Goal: Register for event/course

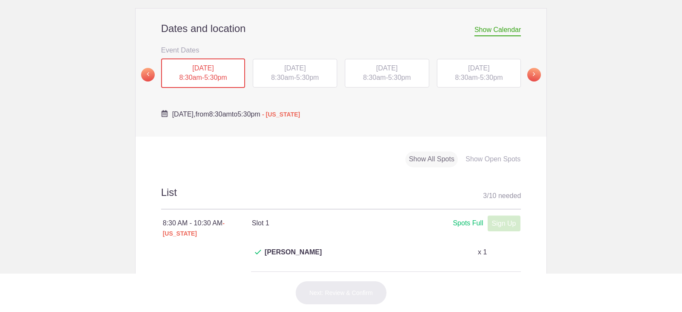
scroll to position [171, 0]
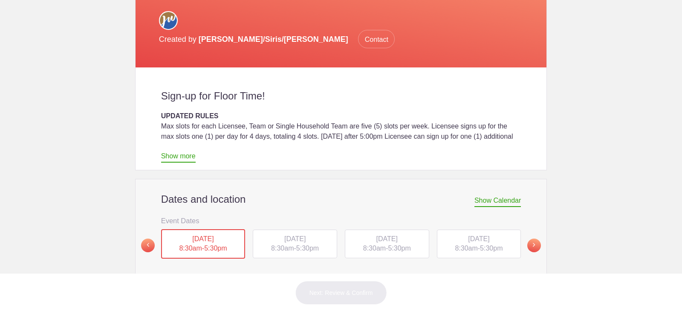
click at [296, 244] on span "5:30pm" at bounding box center [307, 247] width 23 height 7
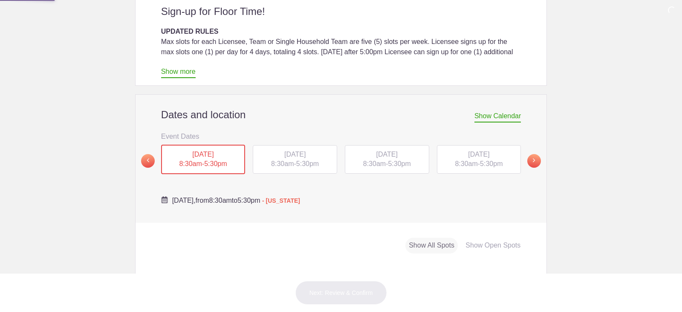
scroll to position [256, 0]
click at [298, 159] on span "5:30pm" at bounding box center [307, 162] width 23 height 7
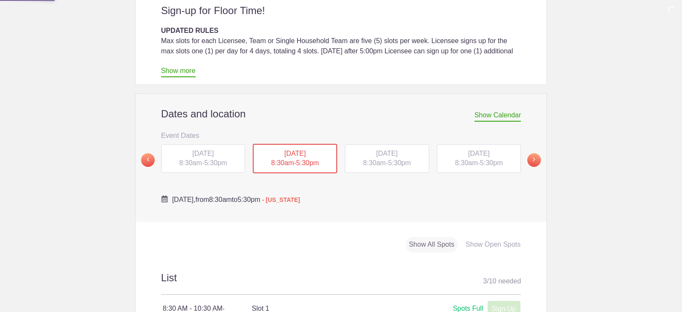
click at [298, 159] on span "5:30pm" at bounding box center [307, 162] width 23 height 7
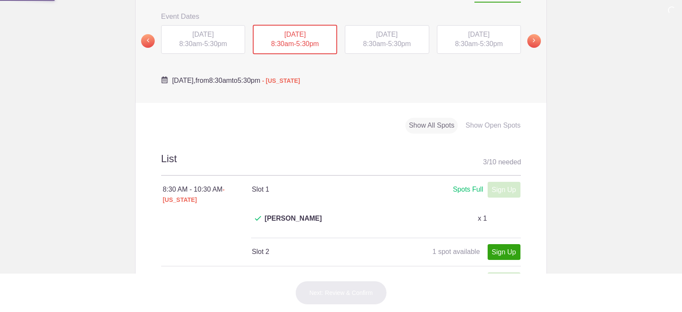
scroll to position [341, 0]
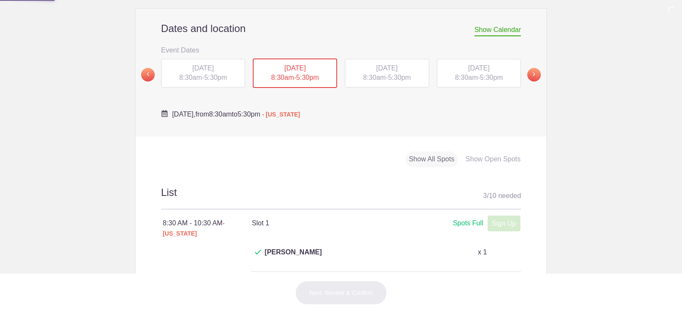
click at [402, 74] on span "5:30pm" at bounding box center [399, 77] width 23 height 7
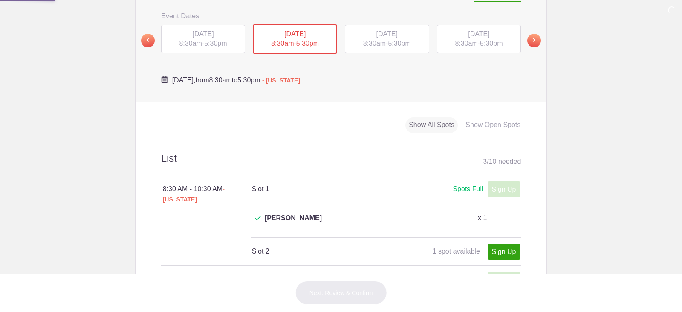
scroll to position [298, 0]
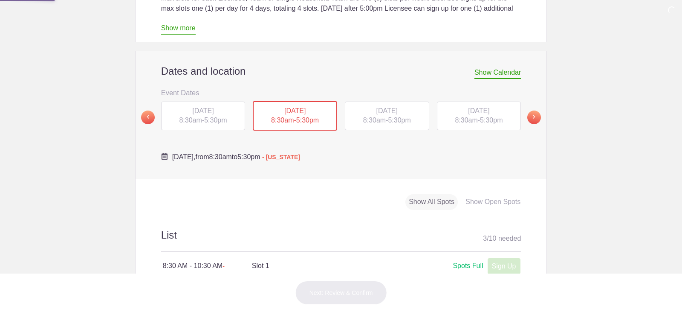
click at [398, 107] on span "[DATE]" at bounding box center [386, 110] width 21 height 7
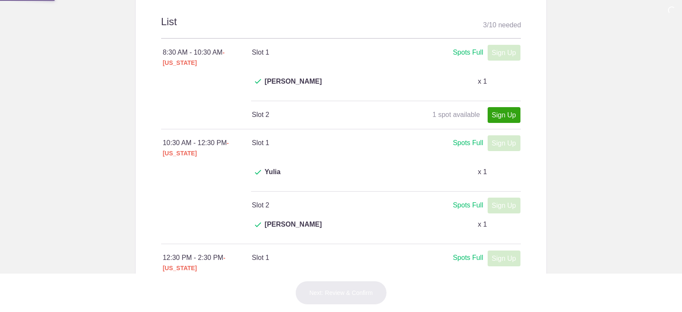
scroll to position [384, 0]
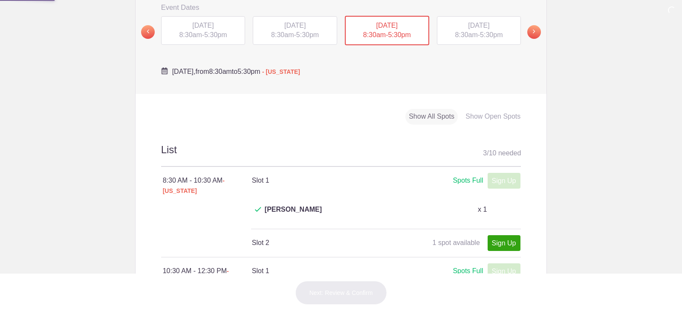
click at [486, 16] on div "THU, Sep 11, 2025 8:30am - 5:30pm" at bounding box center [479, 30] width 84 height 29
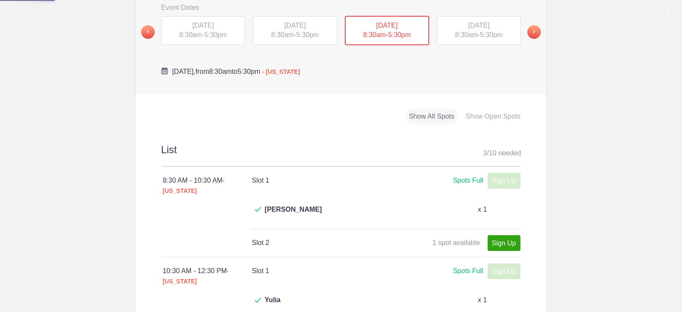
click at [486, 16] on div "THU, Sep 11, 2025 8:30am - 5:30pm" at bounding box center [479, 30] width 84 height 29
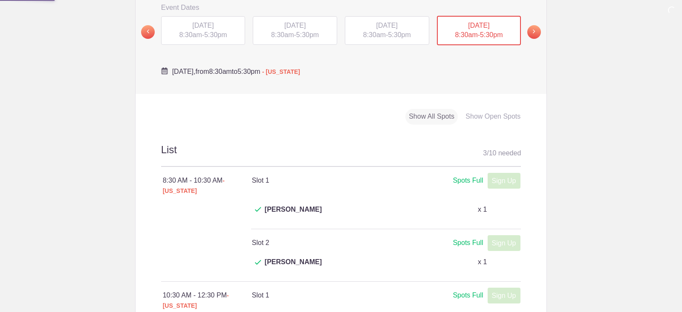
click at [468, 22] on span "[DATE]" at bounding box center [478, 25] width 21 height 7
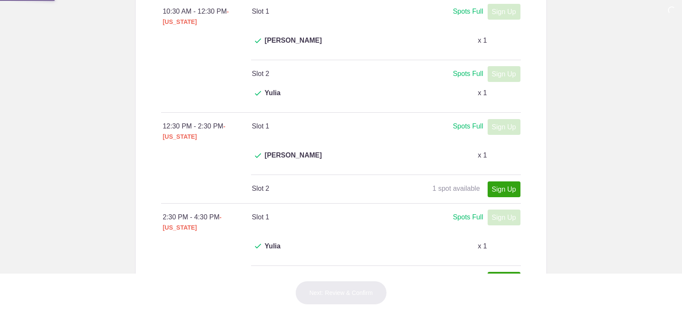
scroll to position [682, 0]
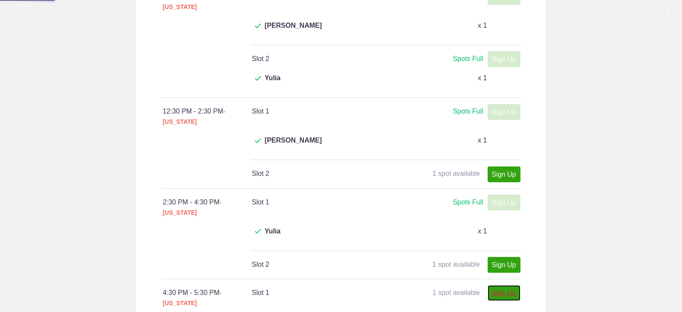
click at [499, 285] on link "Sign Up" at bounding box center [504, 293] width 33 height 16
type input "1"
click at [511, 285] on link "Sign Up" at bounding box center [504, 293] width 33 height 16
type input "1"
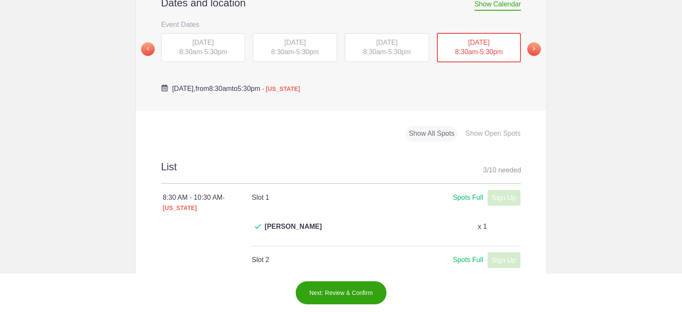
scroll to position [512, 0]
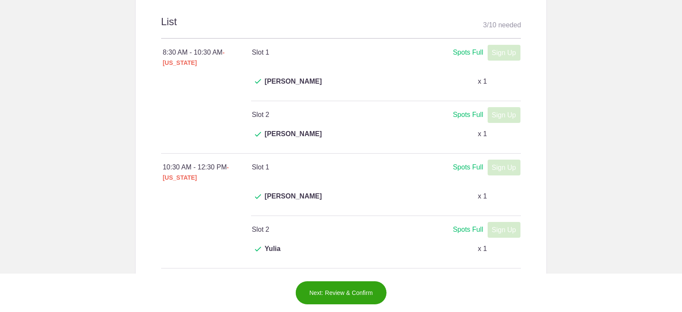
click at [368, 290] on button "Next: Review & Confirm" at bounding box center [341, 293] width 92 height 24
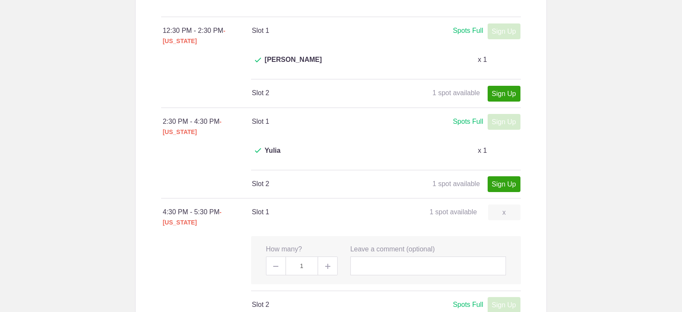
scroll to position [767, 0]
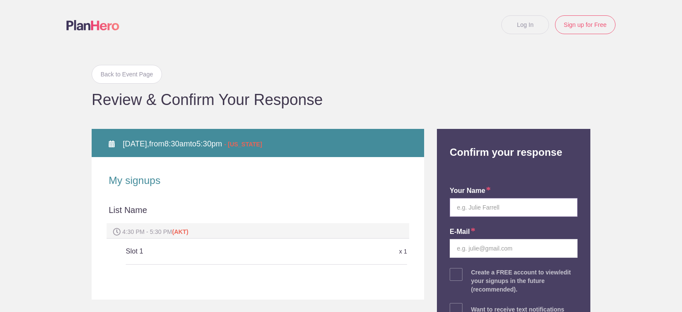
click at [477, 209] on input "text" at bounding box center [514, 207] width 128 height 19
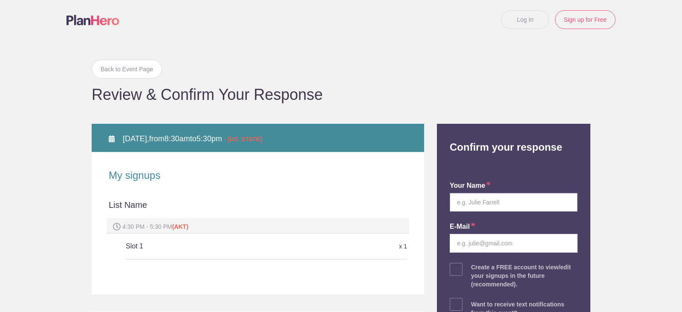
scroll to position [0, 0]
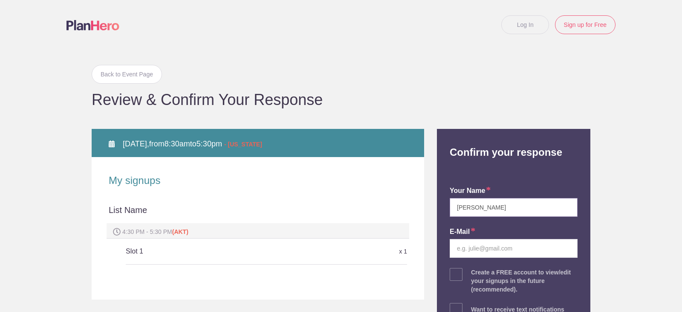
type input "Warren Rowe"
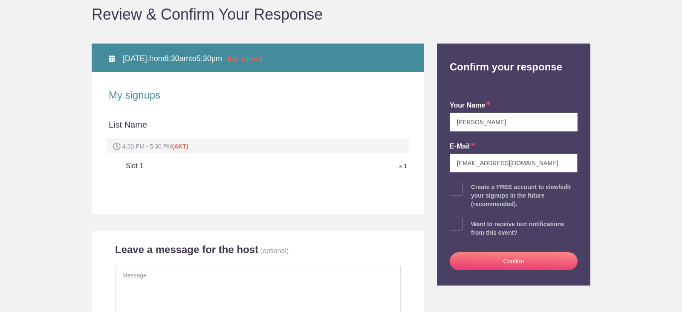
scroll to position [128, 0]
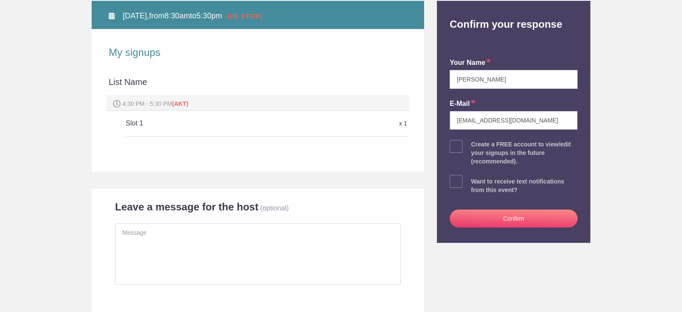
type input "warrenrowe@gmail.com"
click at [500, 218] on button "Confirm" at bounding box center [514, 218] width 128 height 18
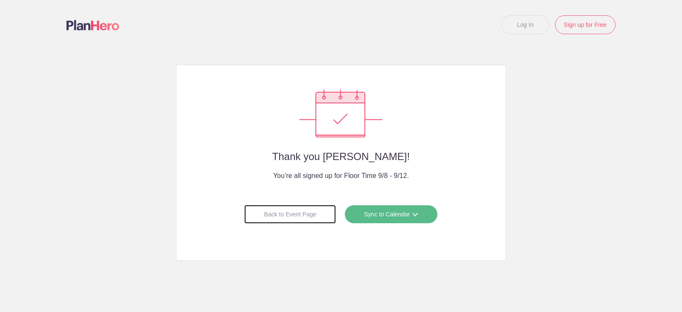
click at [310, 218] on div "Back to Event Page" at bounding box center [290, 214] width 92 height 19
click at [305, 202] on div "Back to Event Page Sync to Calendar Google Calendar Outlook Apple iCal" at bounding box center [341, 213] width 295 height 27
click at [298, 220] on div "Back to Event Page" at bounding box center [290, 214] width 92 height 19
click at [298, 219] on div "Back to Event Page" at bounding box center [290, 214] width 92 height 19
click at [298, 217] on div "Back to Event Page" at bounding box center [290, 214] width 92 height 19
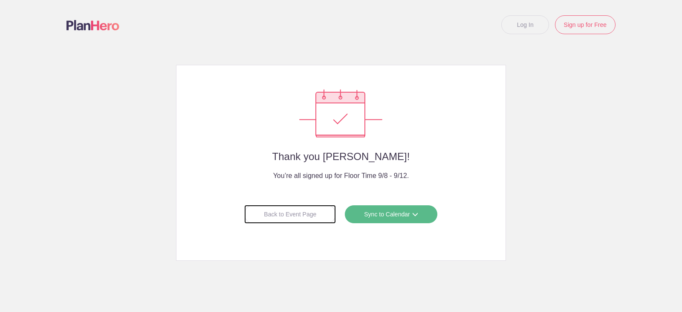
click at [298, 217] on div "Back to Event Page" at bounding box center [290, 214] width 92 height 19
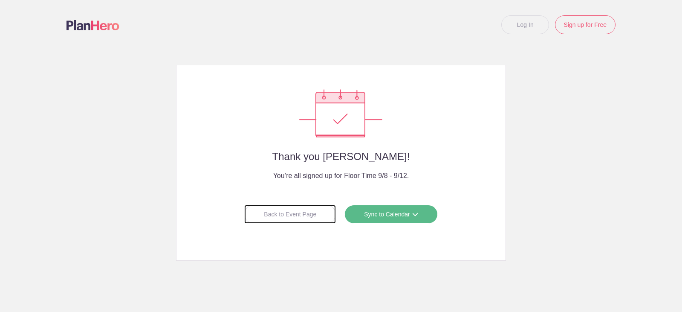
click at [298, 217] on div "Back to Event Page" at bounding box center [290, 214] width 92 height 19
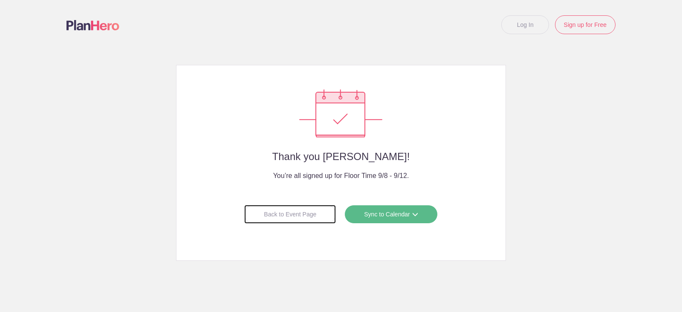
click at [298, 217] on div "Back to Event Page" at bounding box center [290, 214] width 92 height 19
click at [298, 218] on div "Back to Event Page" at bounding box center [290, 214] width 92 height 19
click at [299, 219] on div "Back to Event Page" at bounding box center [290, 214] width 92 height 19
click at [299, 220] on div "Back to Event Page" at bounding box center [290, 214] width 92 height 19
drag, startPoint x: 296, startPoint y: 222, endPoint x: 249, endPoint y: 212, distance: 48.7
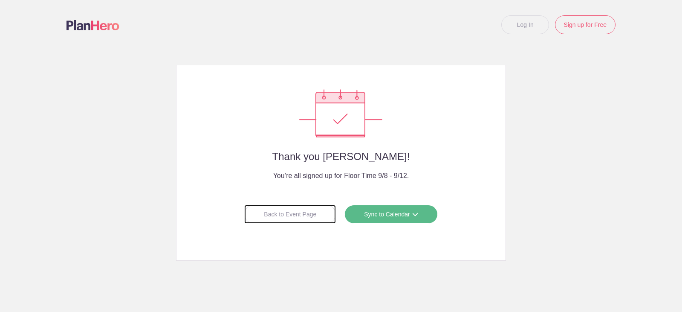
click at [249, 212] on div "Back to Event Page" at bounding box center [290, 214] width 92 height 19
click at [255, 218] on div "Back to Event Page" at bounding box center [290, 214] width 92 height 19
click at [258, 216] on div "Back to Event Page" at bounding box center [290, 214] width 92 height 19
click at [259, 217] on div "Back to Event Page" at bounding box center [290, 214] width 92 height 19
click at [261, 216] on div "Back to Event Page" at bounding box center [290, 214] width 92 height 19
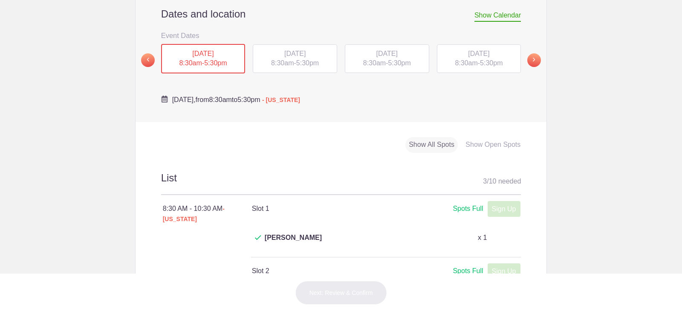
scroll to position [341, 0]
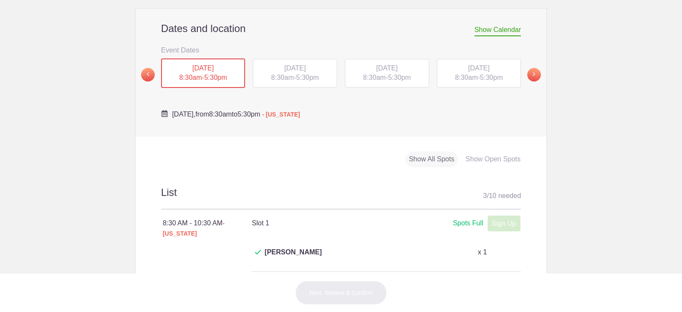
click at [309, 74] on span "5:30pm" at bounding box center [307, 77] width 23 height 7
click at [314, 63] on div "TUE, Sep 9, 2025 8:30am - 5:30pm" at bounding box center [295, 73] width 84 height 29
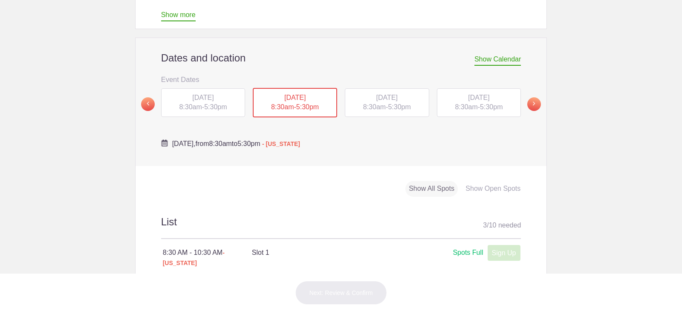
scroll to position [298, 0]
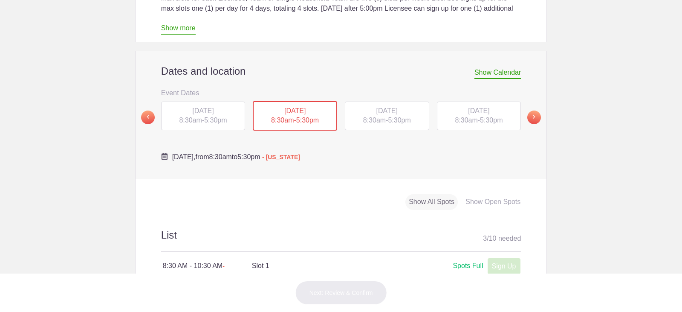
click at [357, 101] on div "WED, Sep 10, 2025 8:30am - 5:30pm" at bounding box center [387, 115] width 84 height 29
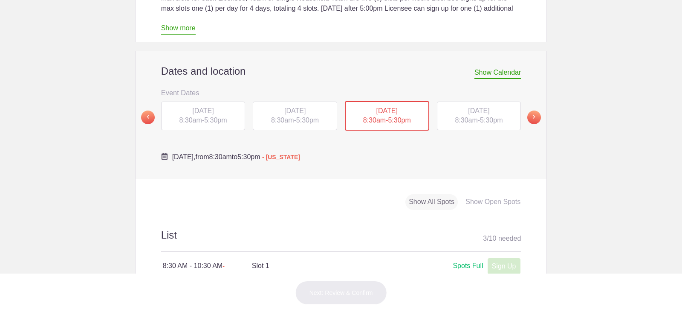
click at [468, 107] on span "[DATE]" at bounding box center [478, 110] width 21 height 7
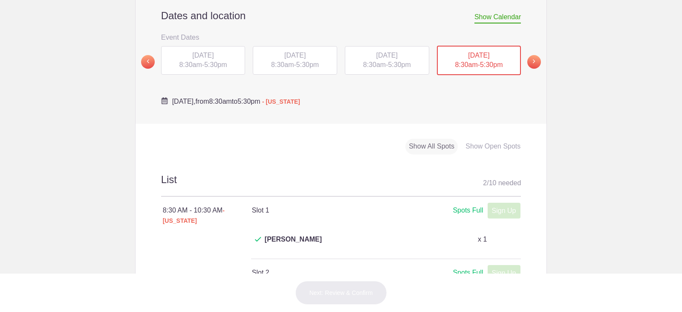
scroll to position [341, 0]
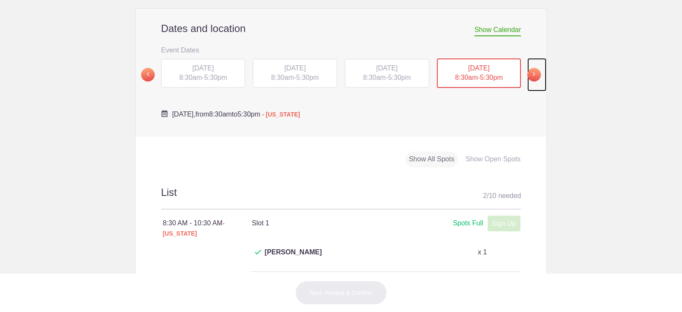
click at [535, 68] on span at bounding box center [534, 75] width 14 height 14
click at [206, 64] on span "FRI, Sep 12, 2025" at bounding box center [202, 67] width 21 height 7
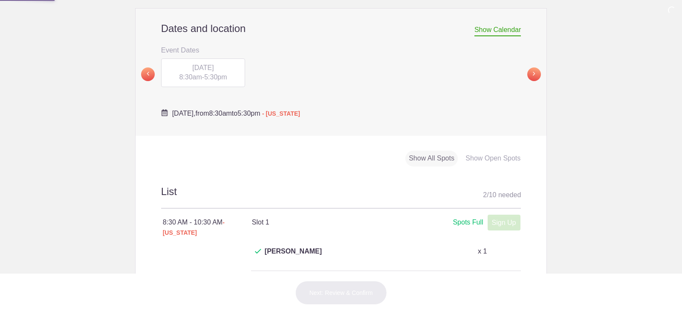
click at [205, 64] on span "FRI, Sep 12, 2025" at bounding box center [202, 67] width 21 height 7
click at [206, 64] on span "FRI, Sep 12, 2025" at bounding box center [202, 67] width 21 height 7
click at [214, 64] on span "FRI, Sep 12, 2025" at bounding box center [202, 67] width 21 height 7
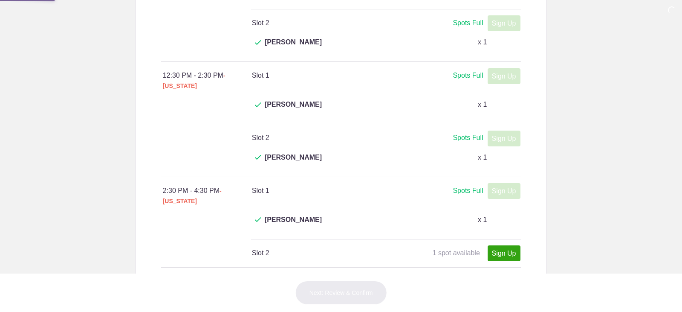
scroll to position [725, 0]
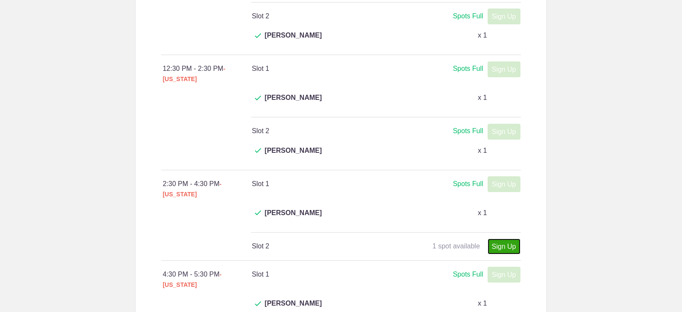
click at [498, 238] on link "Sign Up" at bounding box center [504, 246] width 33 height 16
type input "1"
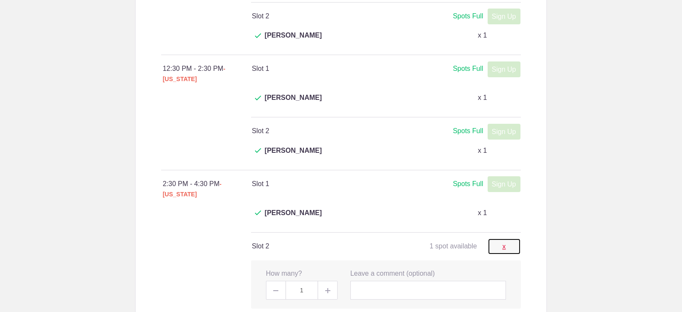
click at [503, 238] on link "x" at bounding box center [504, 246] width 32 height 16
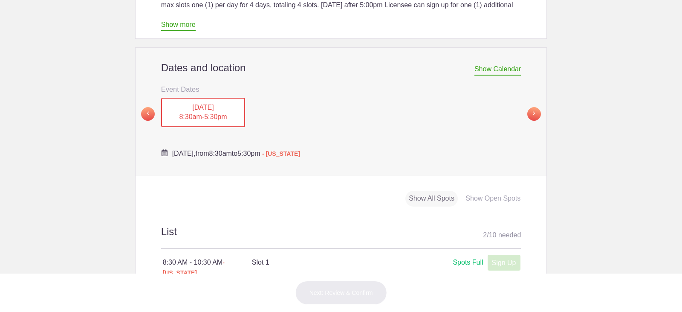
scroll to position [298, 0]
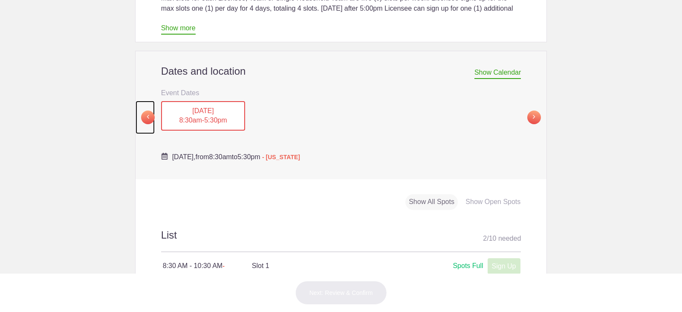
click at [148, 110] on span at bounding box center [148, 117] width 14 height 14
click at [287, 101] on div "TUE, Sep 9, 2025 8:30am - 5:30pm" at bounding box center [295, 115] width 84 height 29
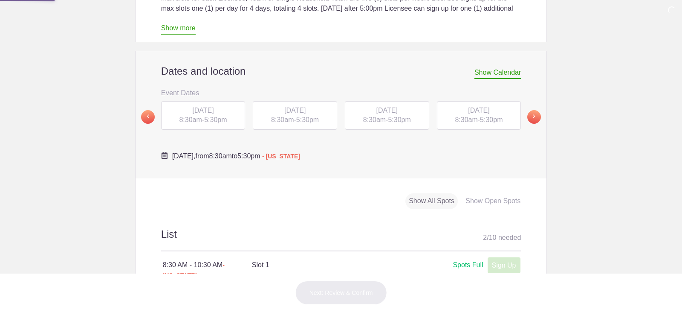
click at [287, 101] on div "TUE, Sep 9, 2025 8:30am - 5:30pm" at bounding box center [295, 115] width 84 height 29
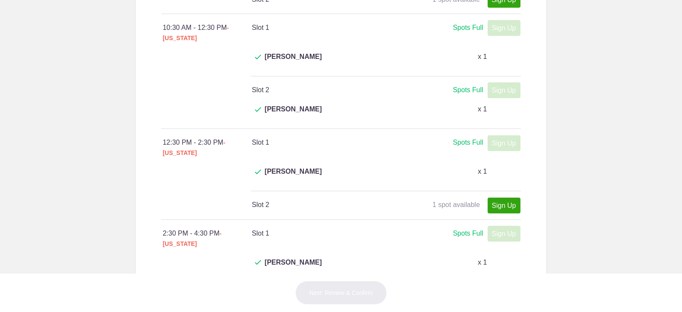
scroll to position [639, 0]
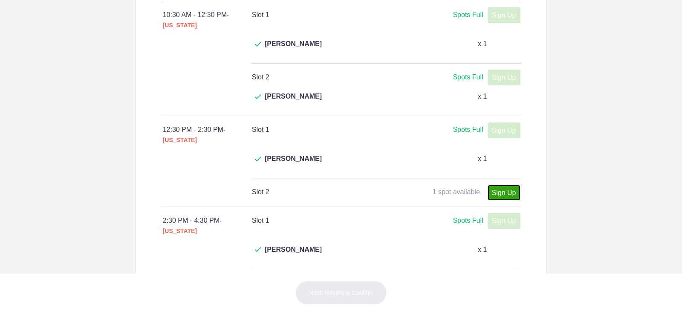
click at [495, 185] on link "Sign Up" at bounding box center [504, 193] width 33 height 16
type input "1"
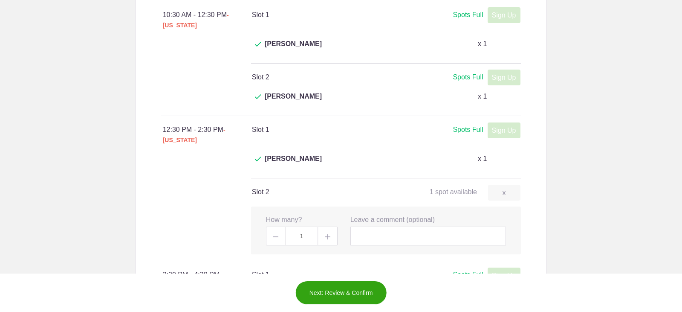
click at [337, 293] on button "Next: Review & Confirm" at bounding box center [341, 293] width 92 height 24
click at [328, 287] on button "Next: Review & Confirm" at bounding box center [341, 293] width 92 height 24
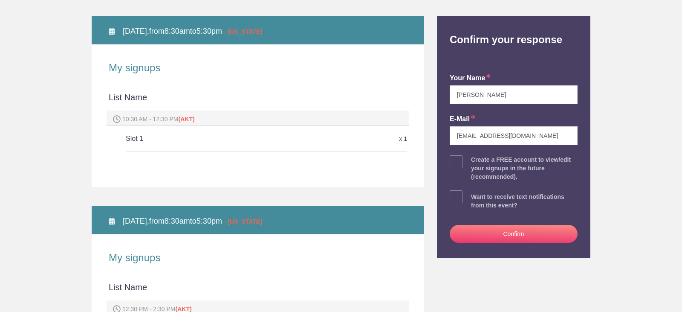
scroll to position [128, 0]
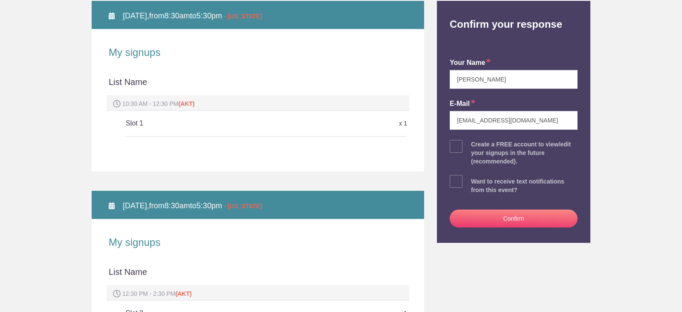
click at [502, 223] on button "Confirm" at bounding box center [514, 218] width 128 height 18
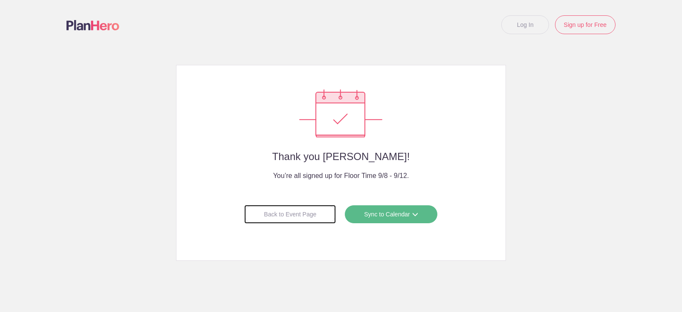
click at [294, 216] on div "Back to Event Page" at bounding box center [290, 214] width 92 height 19
drag, startPoint x: 312, startPoint y: 203, endPoint x: 307, endPoint y: 227, distance: 24.4
click at [310, 211] on div "Back to Event Page Sync to Calendar Google Calendar Outlook Apple iCal" at bounding box center [341, 213] width 295 height 27
click at [315, 214] on div "Back to Event Page" at bounding box center [290, 214] width 92 height 19
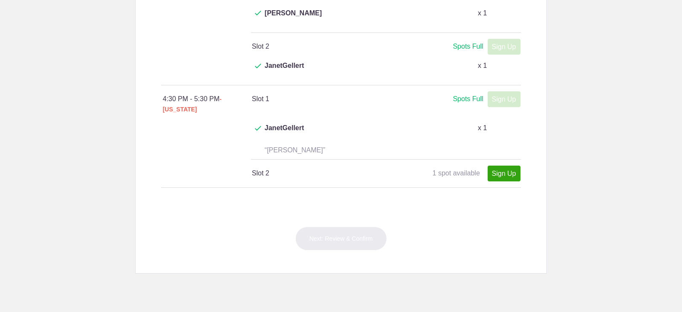
scroll to position [891, 0]
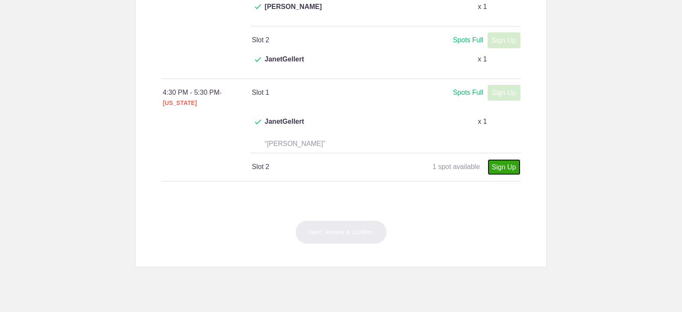
click at [504, 159] on link "Sign Up" at bounding box center [504, 167] width 33 height 16
type input "1"
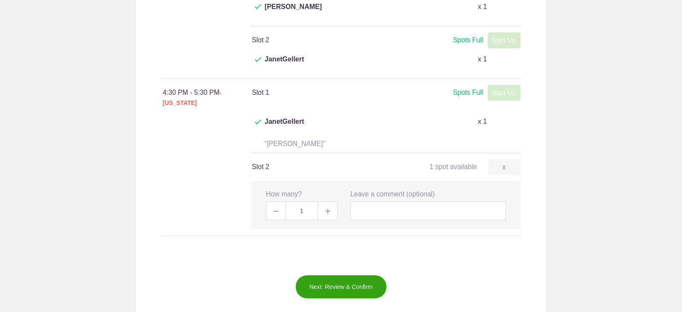
click at [347, 275] on button "Next: Review & Confirm" at bounding box center [341, 287] width 92 height 24
click at [333, 275] on button "Next: Review & Confirm" at bounding box center [341, 287] width 92 height 24
click at [324, 275] on button "Next: Review & Confirm" at bounding box center [341, 287] width 92 height 24
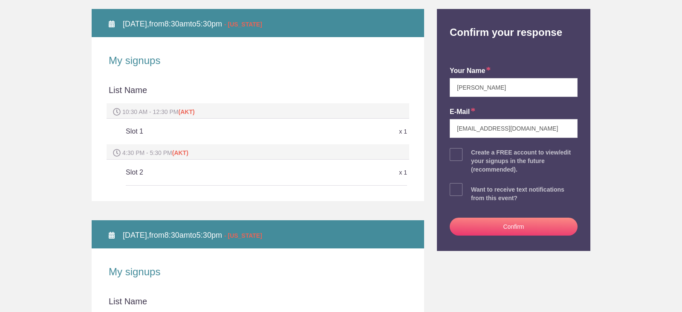
scroll to position [128, 0]
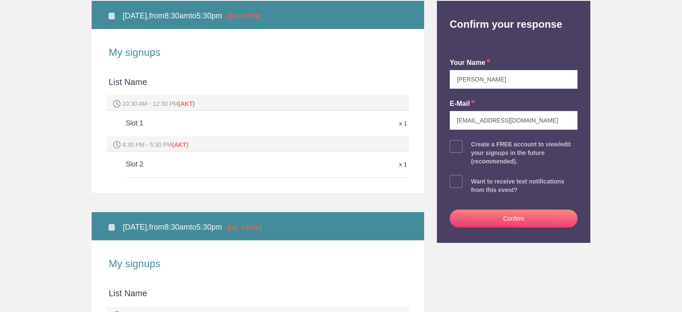
drag, startPoint x: 515, startPoint y: 215, endPoint x: 494, endPoint y: 216, distance: 21.4
click at [494, 216] on button "Confirm" at bounding box center [514, 218] width 128 height 18
